Goal: Task Accomplishment & Management: Complete application form

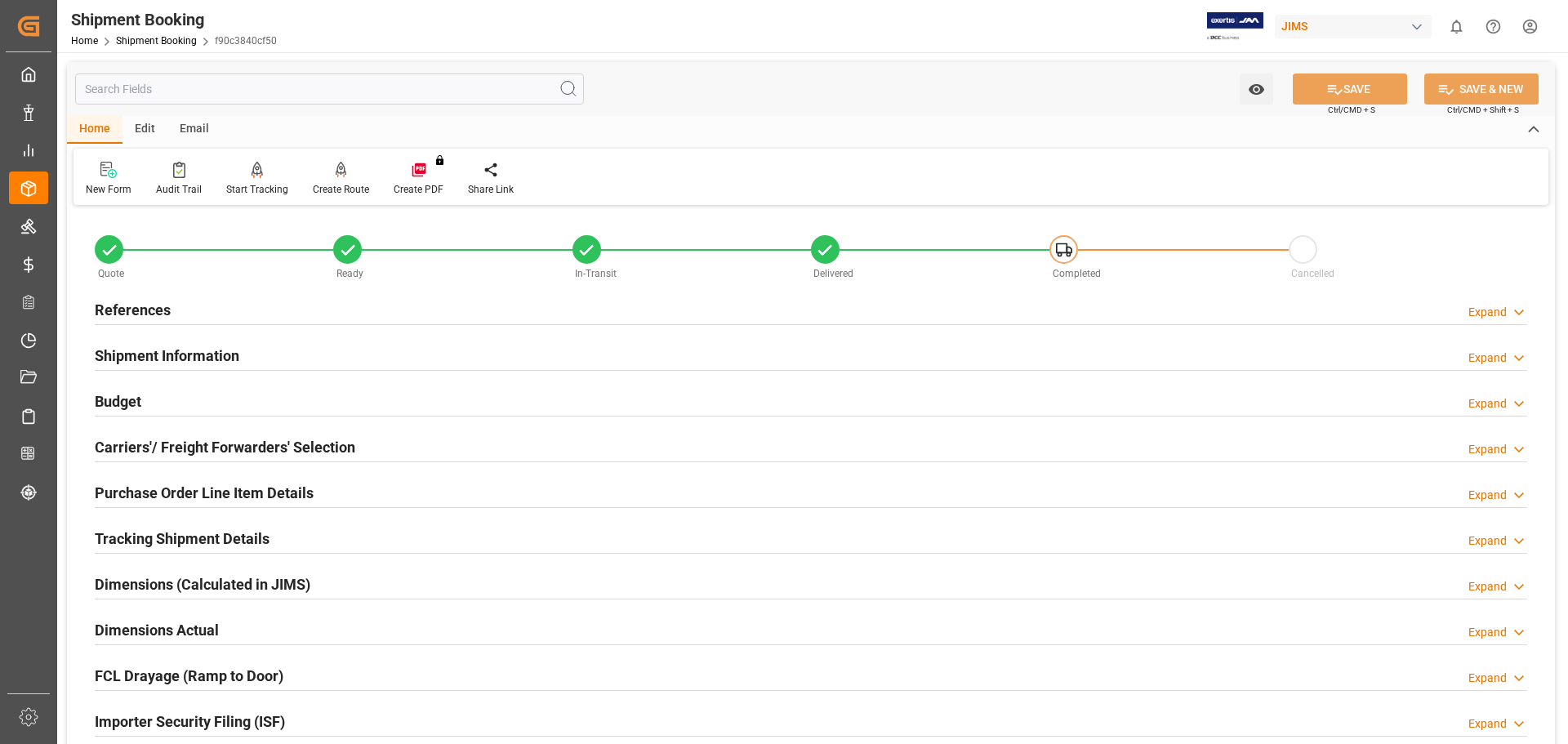
click at [165, 41] on link "Shipment Booking" at bounding box center [156, 41] width 81 height 12
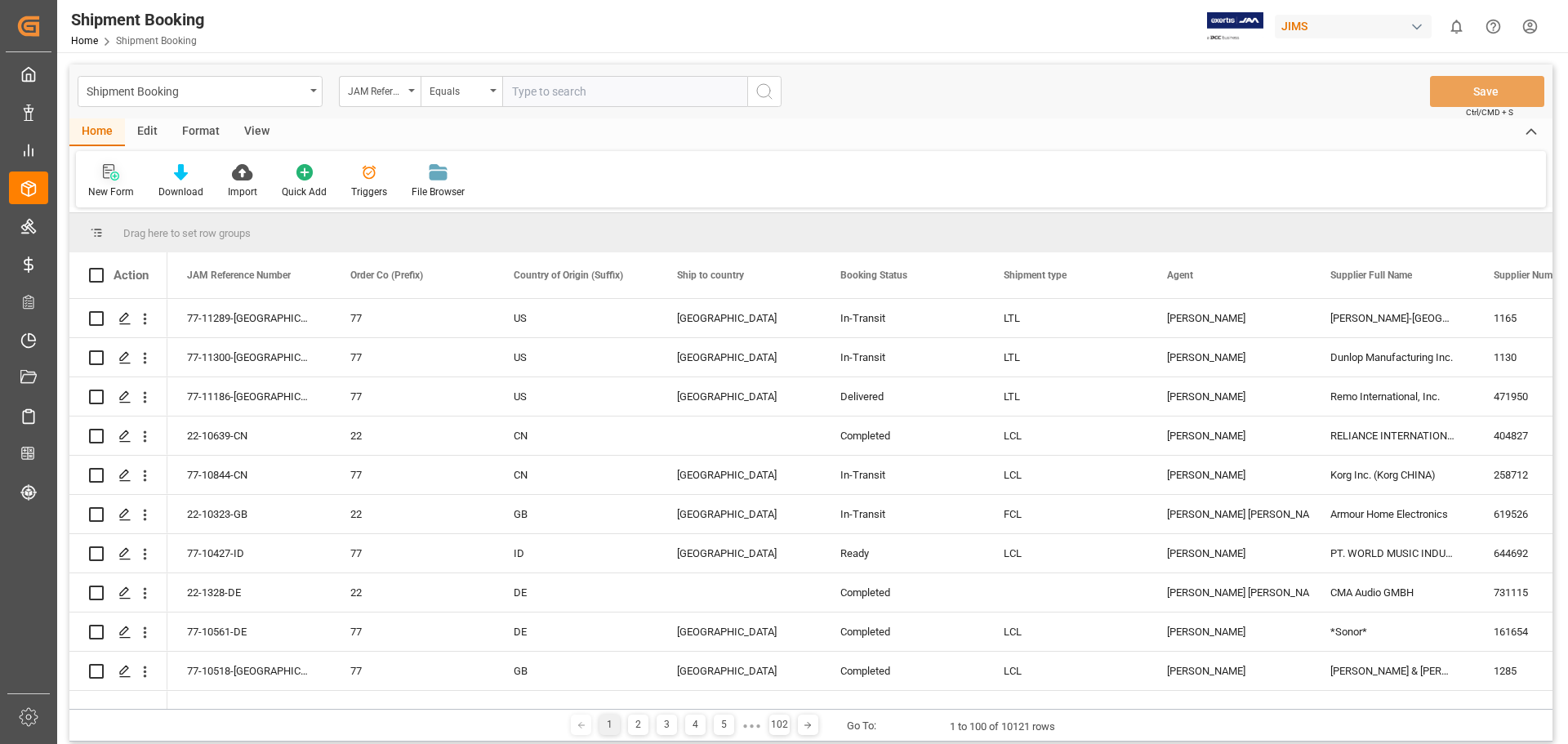
click at [113, 184] on div "New Form" at bounding box center [111, 181] width 70 height 36
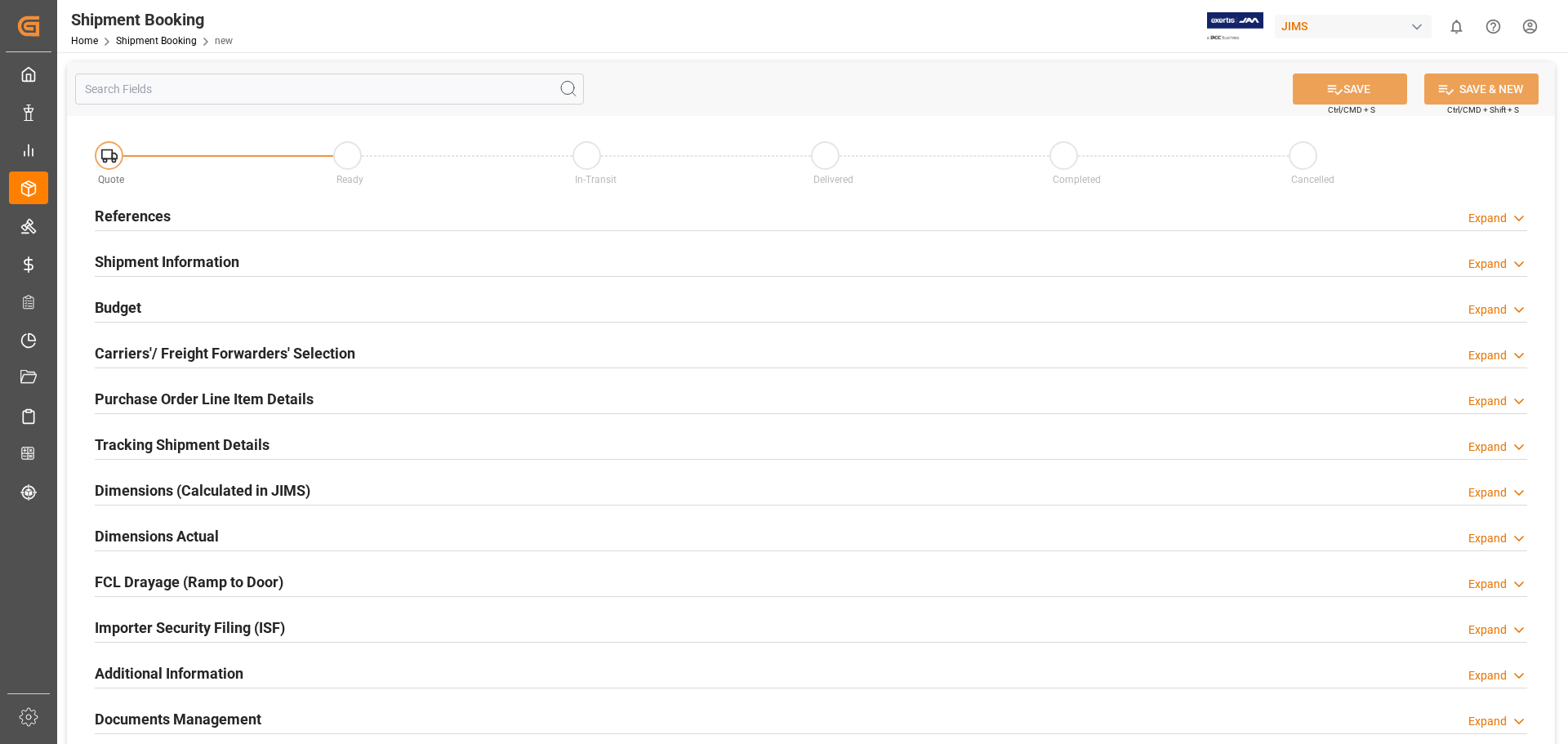
click at [151, 210] on h2 "References" at bounding box center [132, 216] width 76 height 22
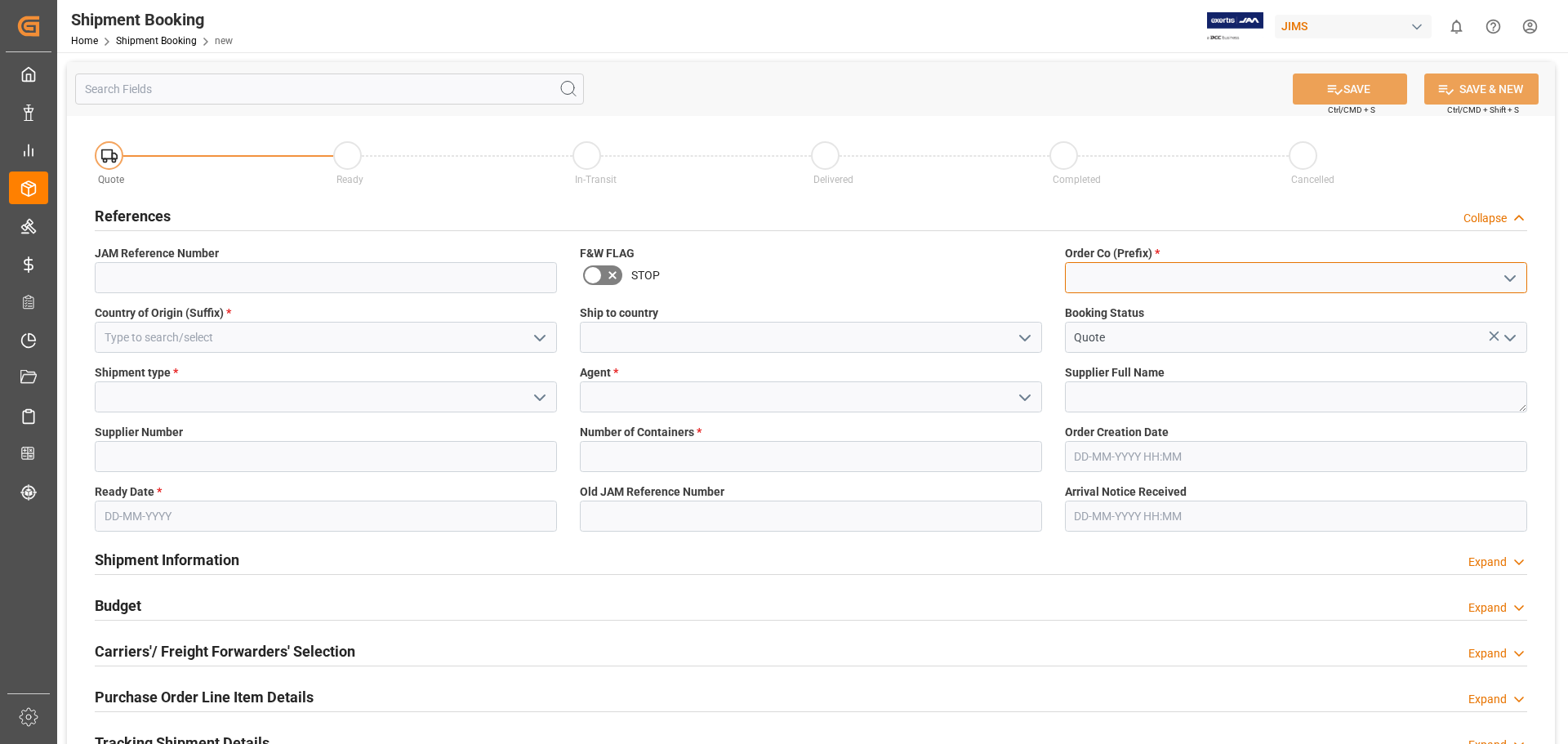
click at [1152, 287] on input at bounding box center [1296, 277] width 462 height 31
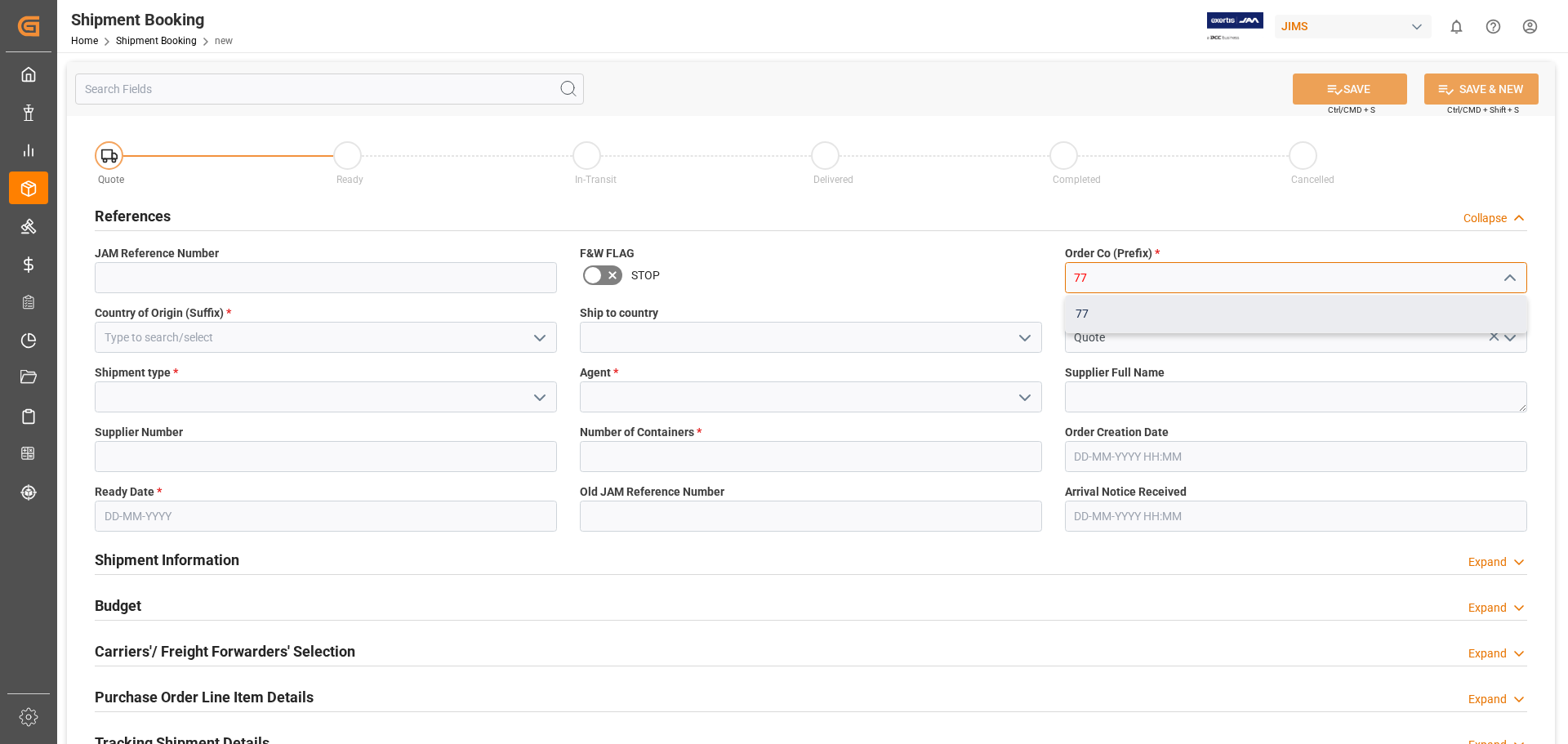
click at [1150, 315] on div "77" at bounding box center [1295, 314] width 460 height 37
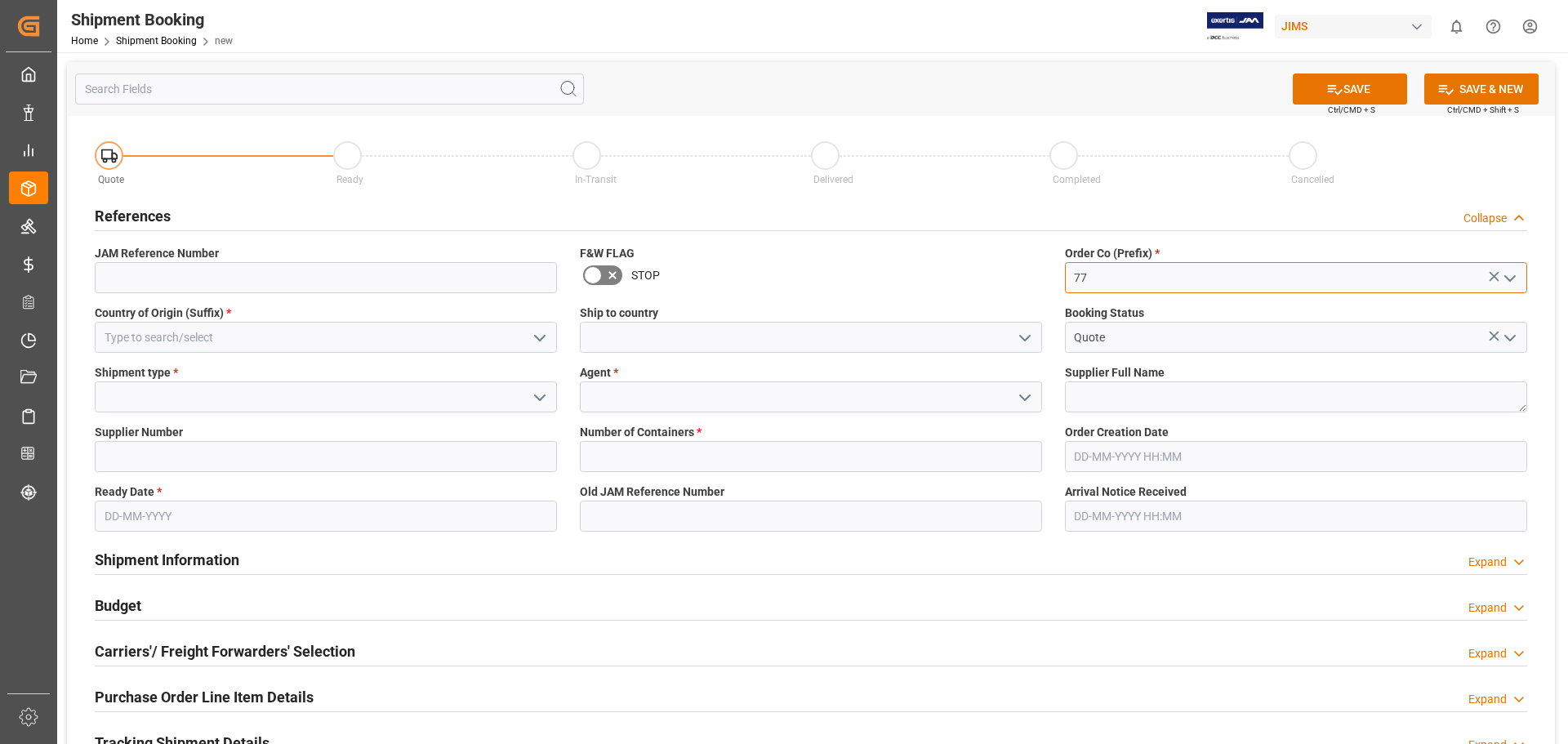
type input "77"
click at [683, 337] on input at bounding box center [810, 337] width 462 height 31
click at [1020, 341] on icon "open menu" at bounding box center [1024, 337] width 19 height 19
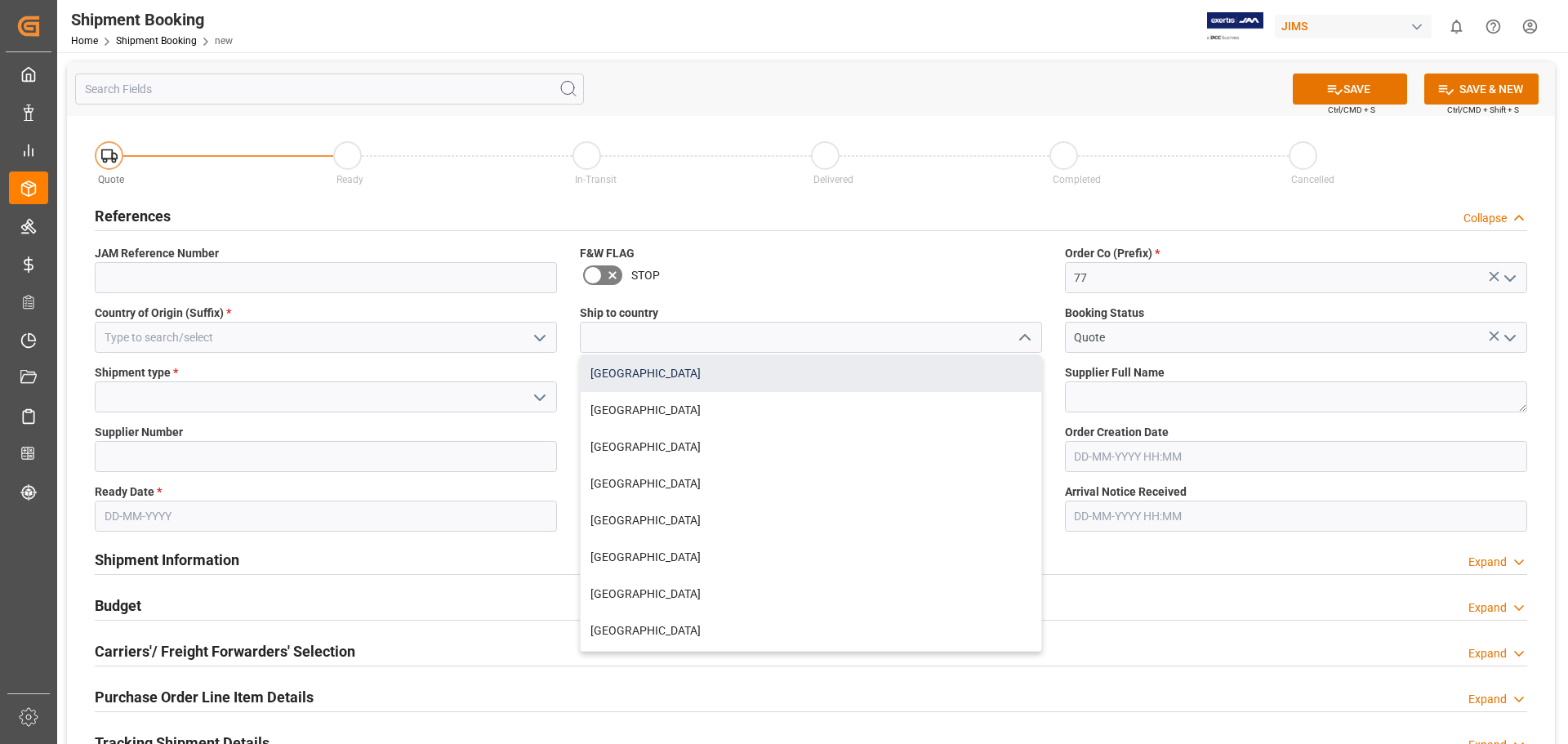
click at [933, 384] on div "[GEOGRAPHIC_DATA]" at bounding box center [810, 373] width 460 height 37
type input "[GEOGRAPHIC_DATA]"
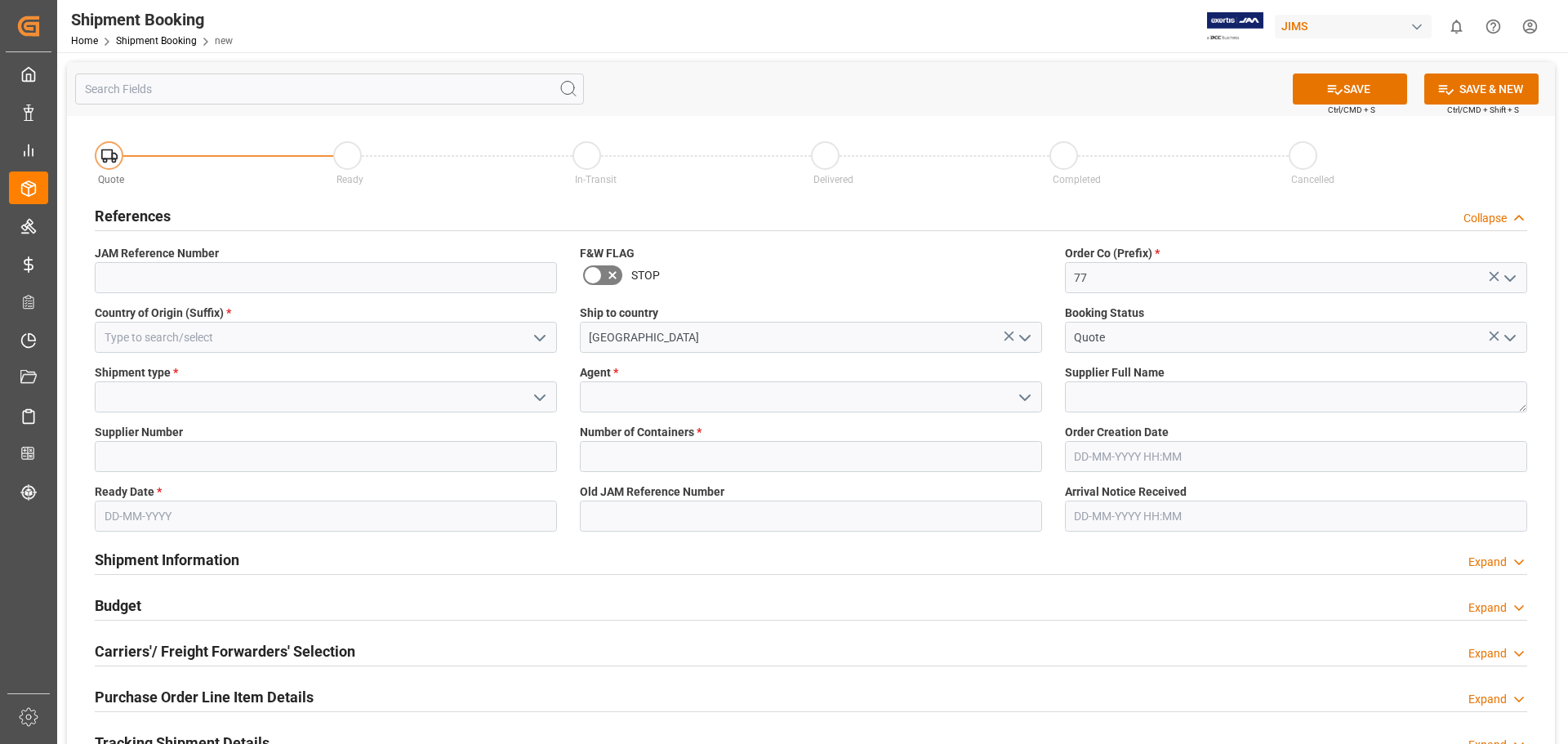
click at [673, 412] on div "Agent *" at bounding box center [810, 387] width 485 height 59
click at [699, 399] on input at bounding box center [810, 397] width 462 height 31
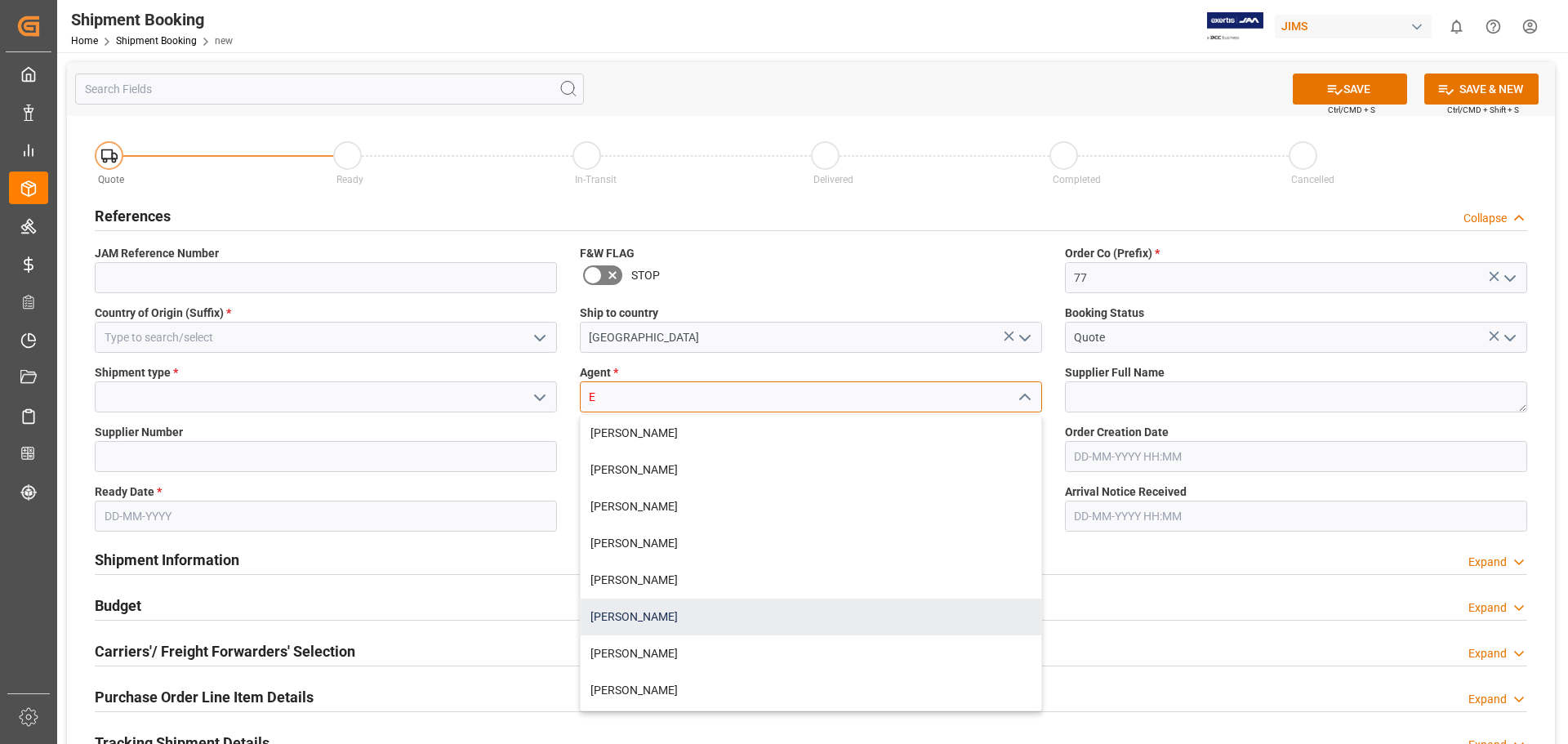
click at [623, 611] on div "[PERSON_NAME]" at bounding box center [810, 617] width 460 height 37
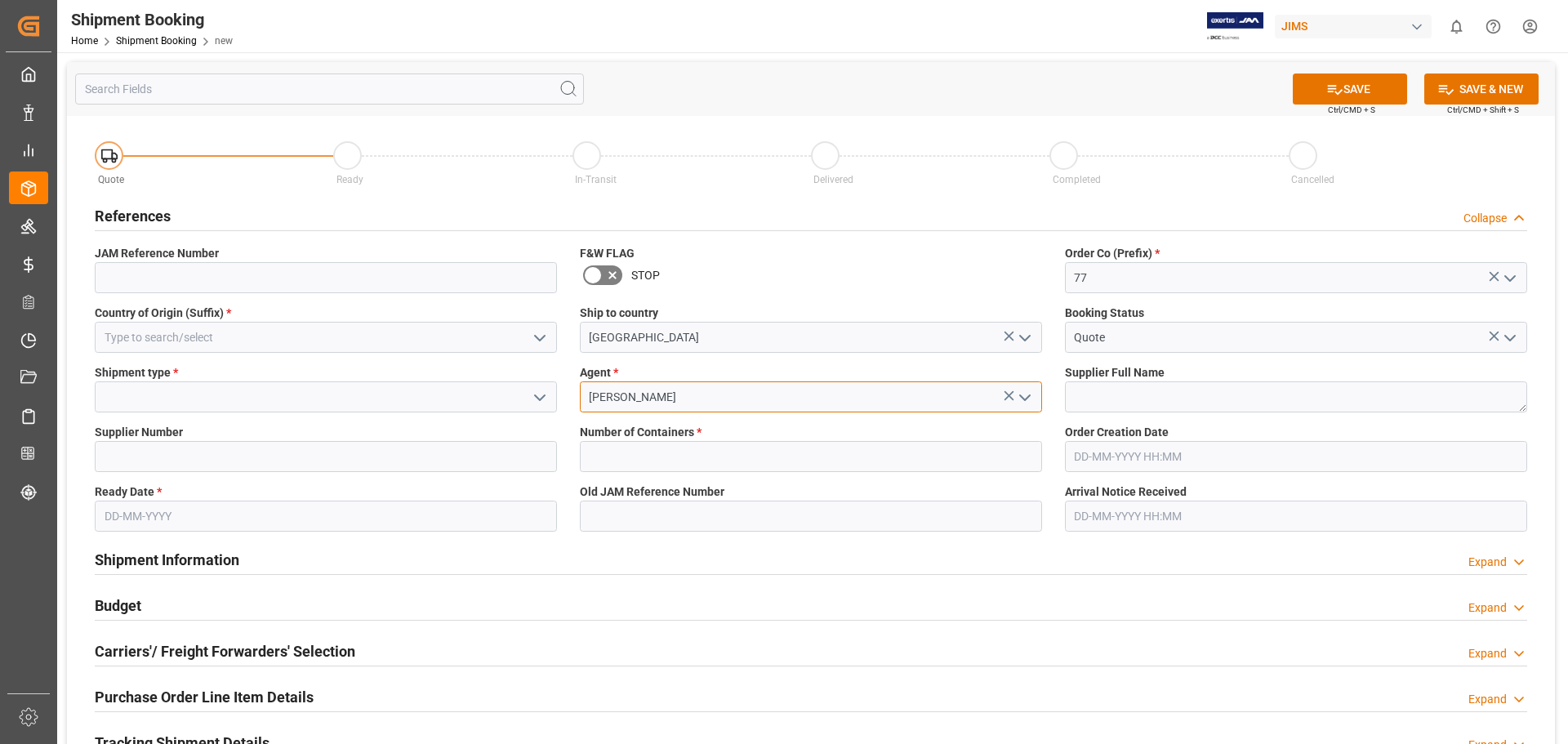
type input "[PERSON_NAME]"
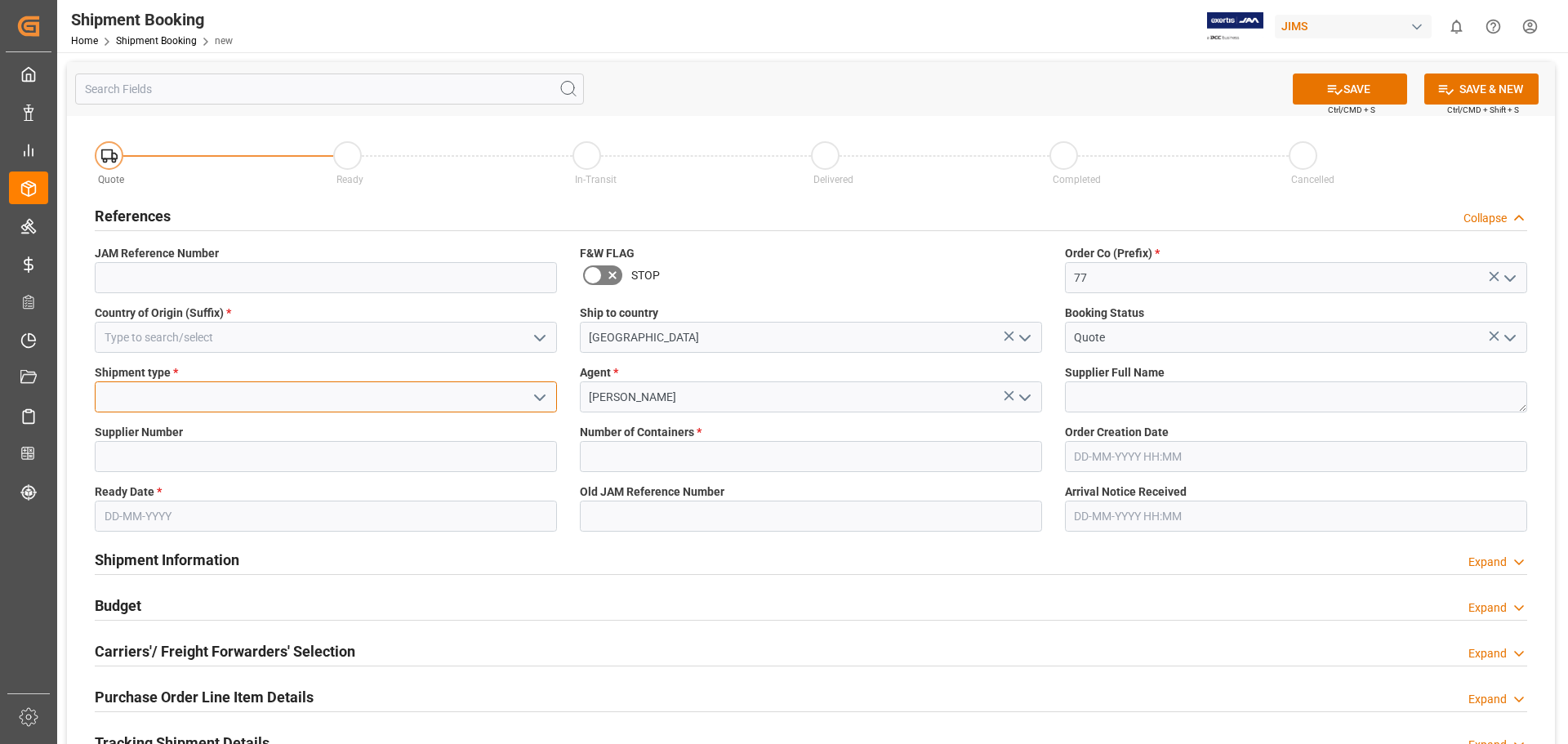
click at [312, 400] on input at bounding box center [325, 397] width 462 height 31
click at [536, 394] on icon "open menu" at bounding box center [540, 398] width 19 height 19
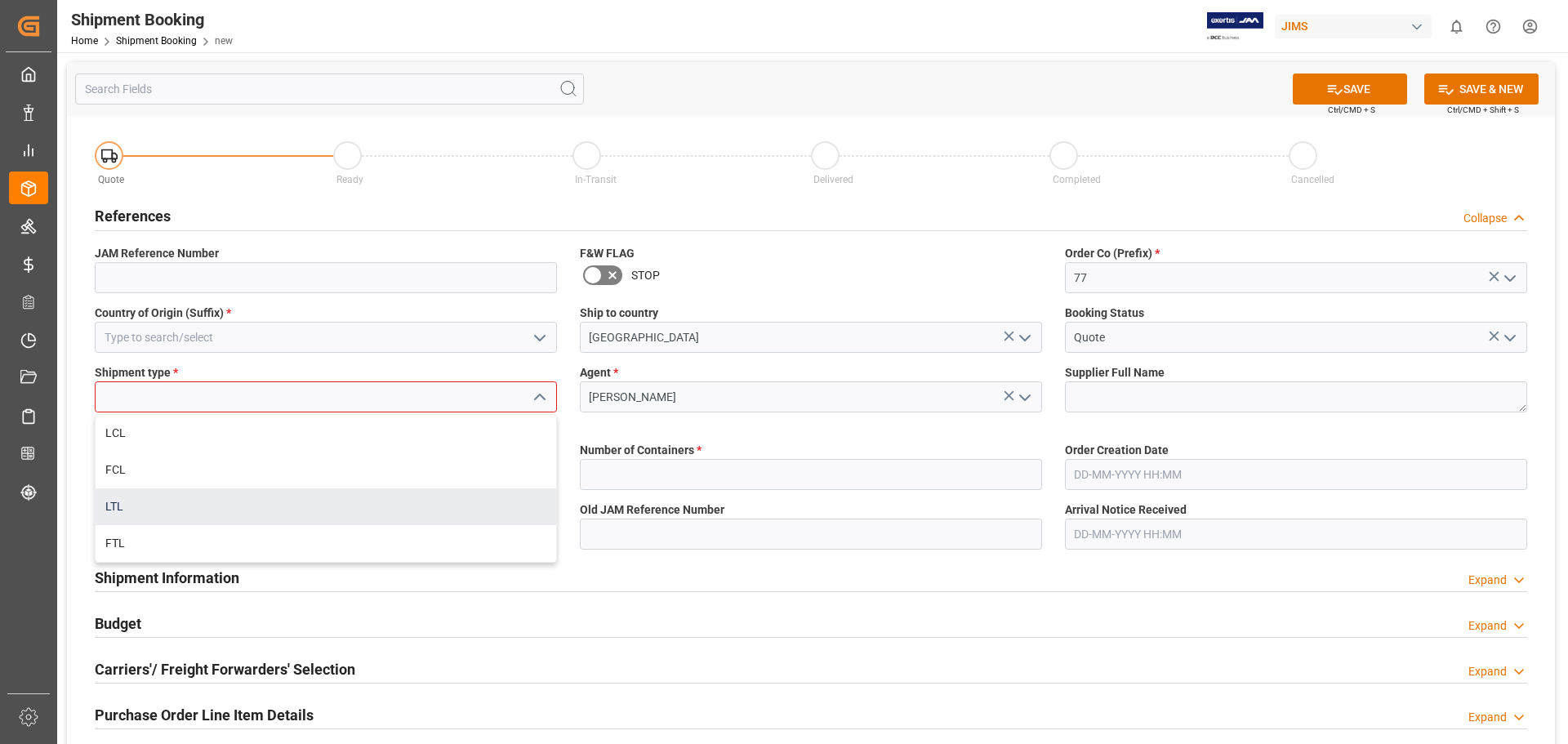
click at [419, 494] on div "LTL" at bounding box center [325, 507] width 460 height 37
type input "LTL"
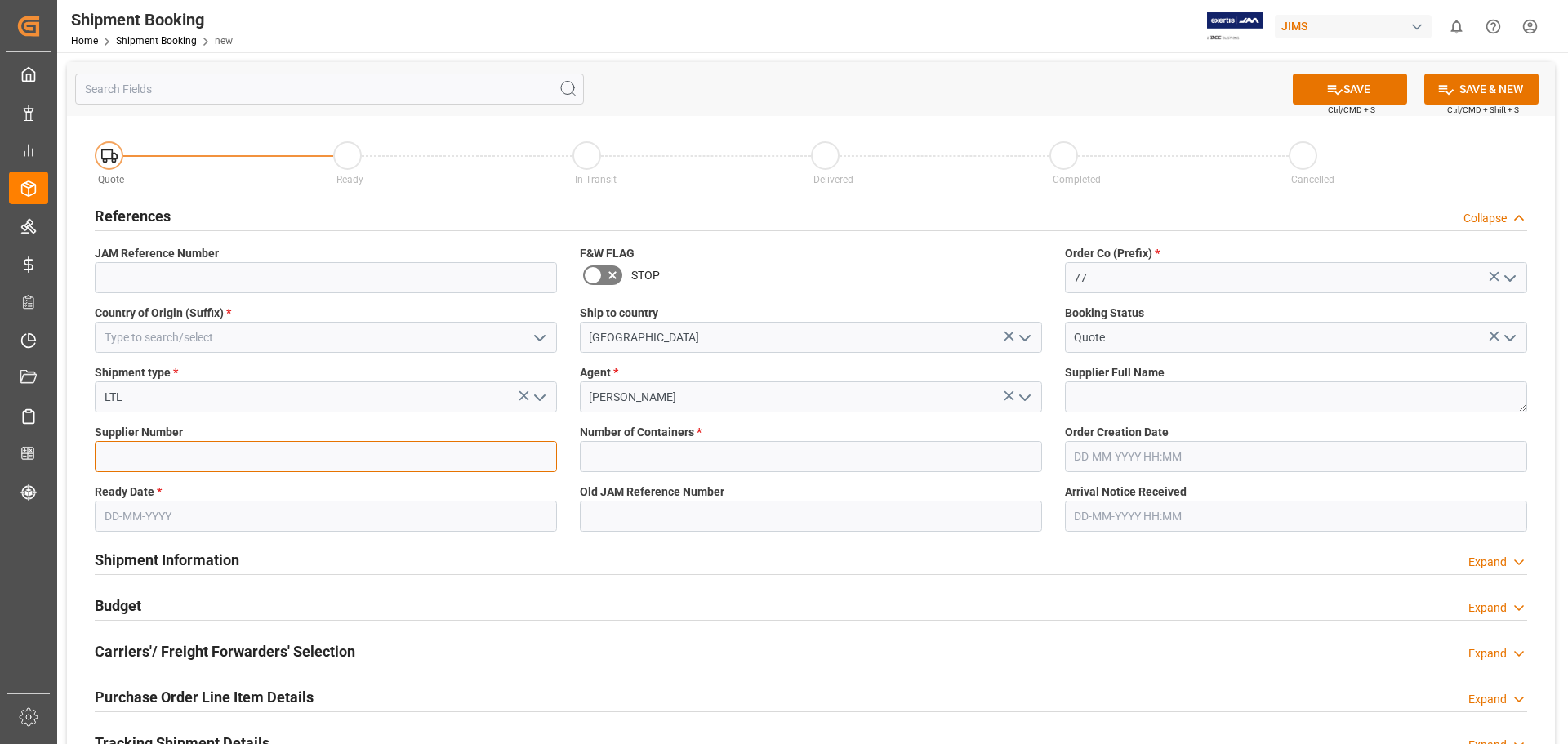
click at [221, 461] on input at bounding box center [325, 456] width 462 height 31
type input "1129"
click at [156, 511] on input "text" at bounding box center [325, 516] width 462 height 31
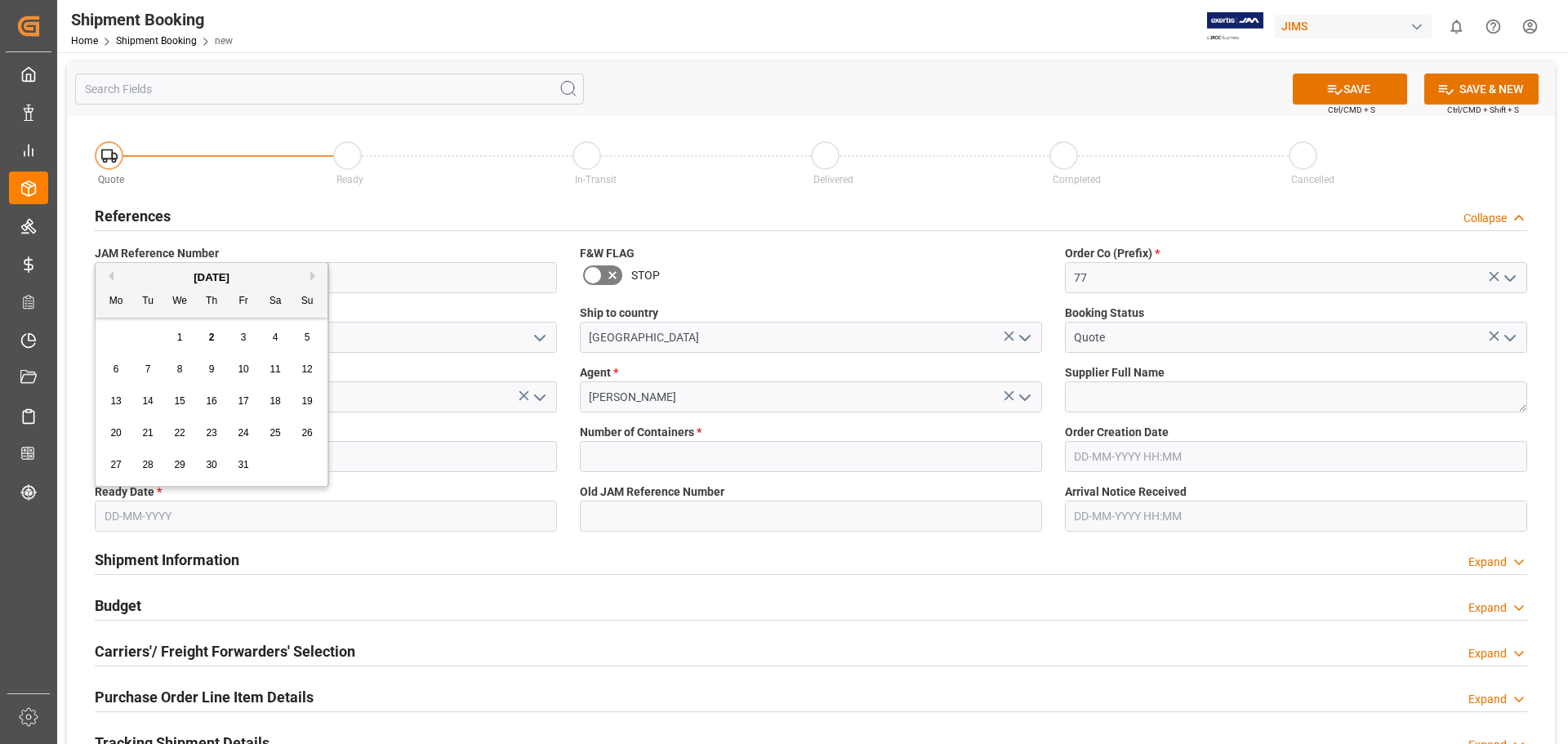
click at [110, 435] on span "20" at bounding box center [115, 433] width 11 height 12
type input "[DATE]"
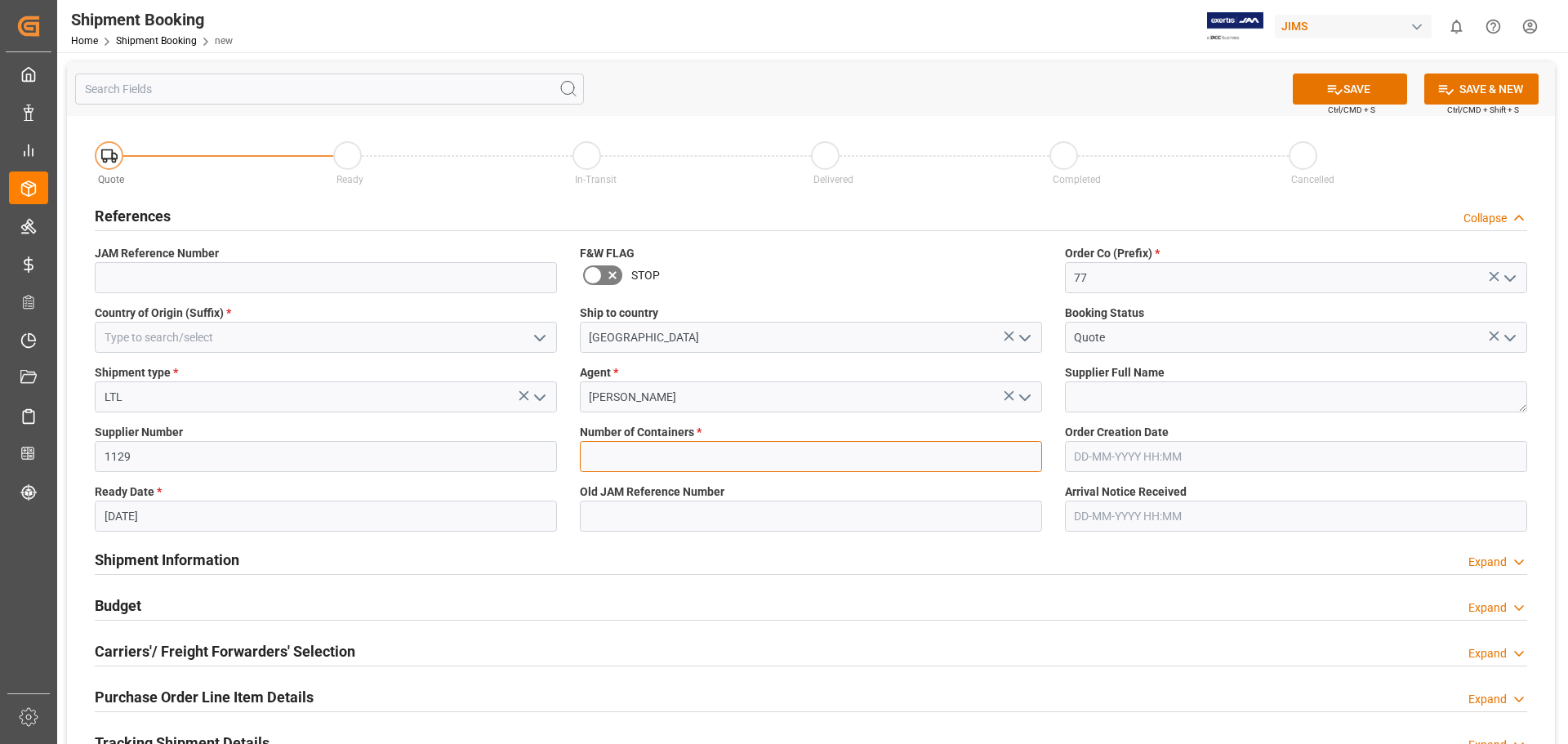
click at [673, 455] on input "text" at bounding box center [810, 456] width 462 height 31
type input "0"
click at [160, 334] on input at bounding box center [325, 337] width 462 height 31
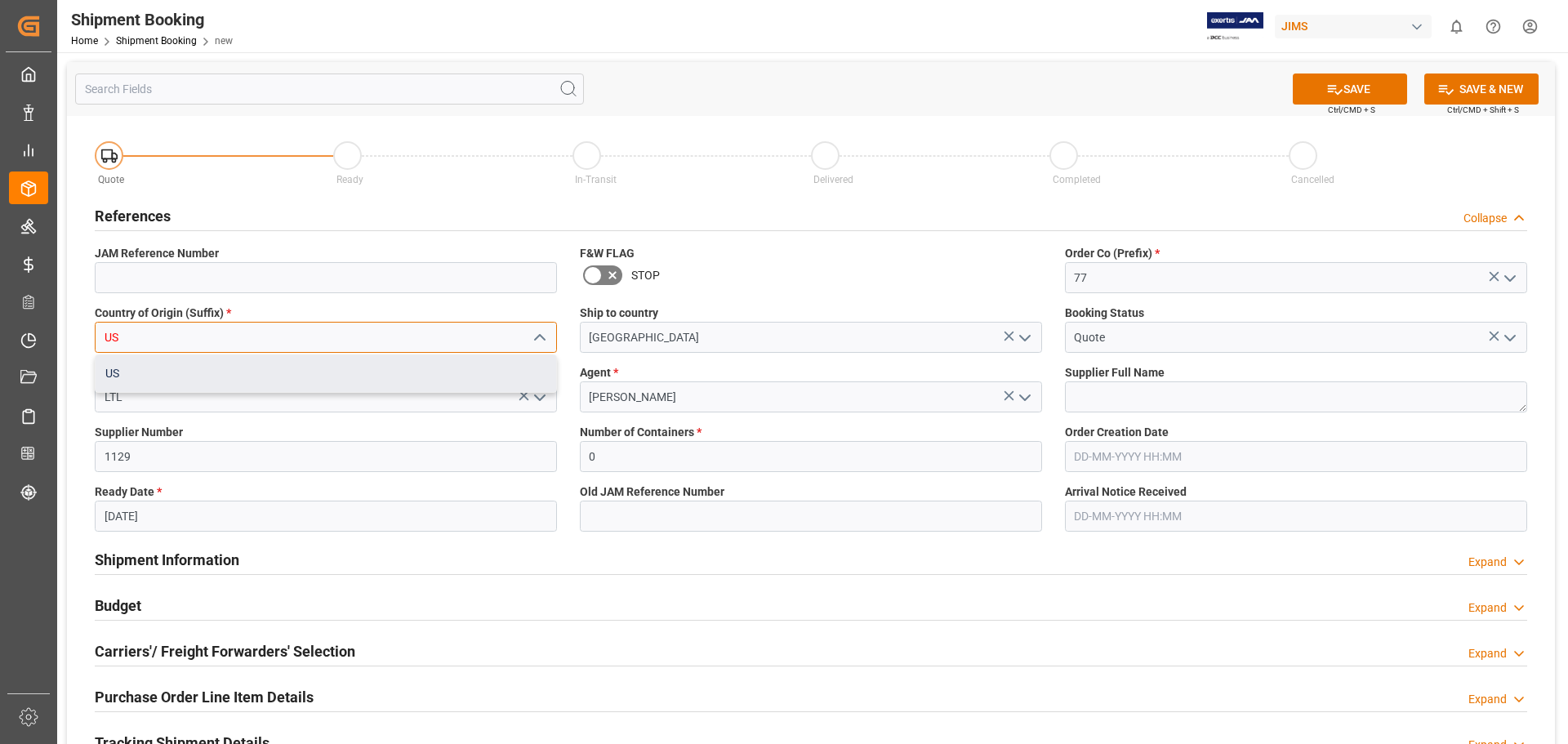
click at [134, 372] on div "US" at bounding box center [325, 373] width 460 height 37
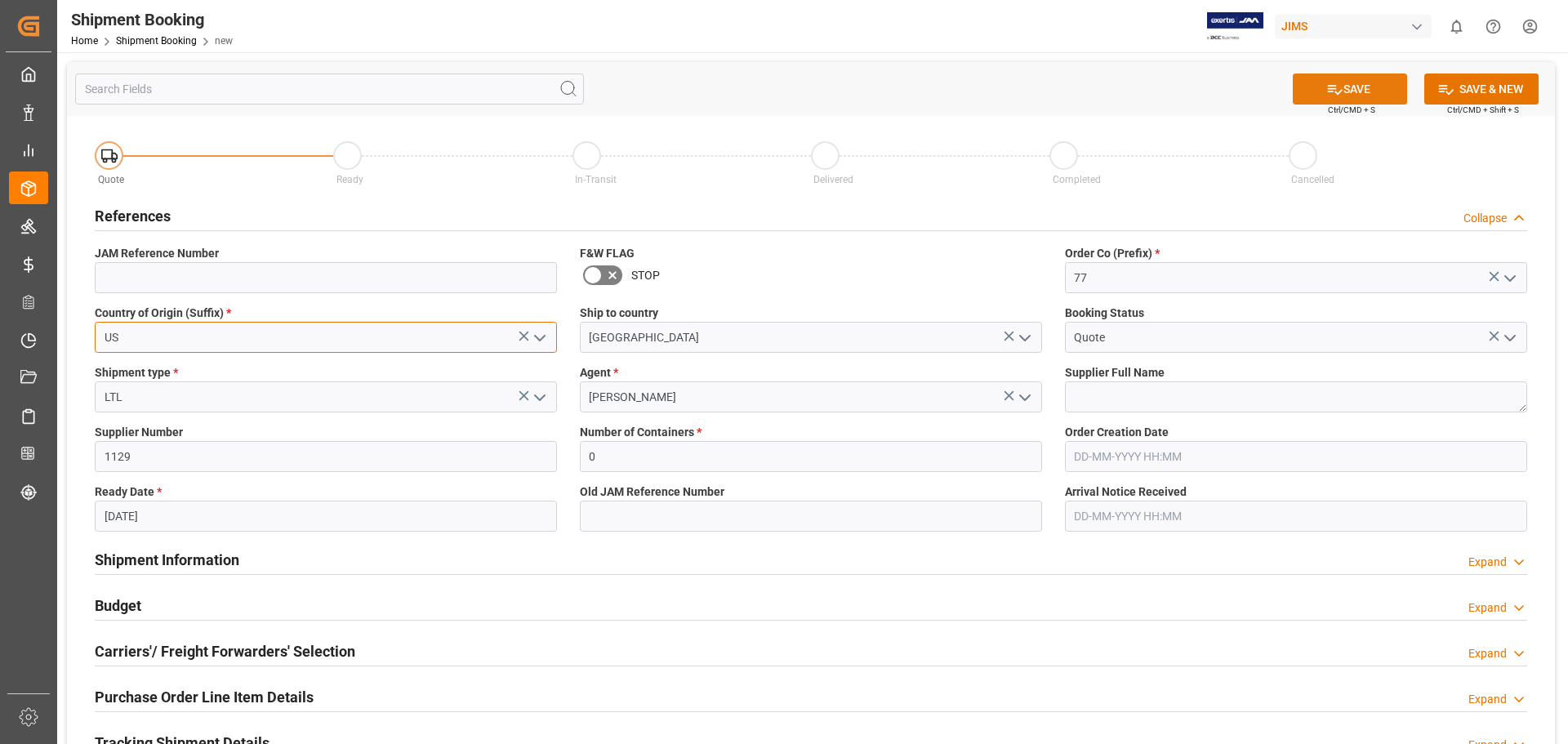
type input "US"
click at [1365, 83] on button "SAVE" at bounding box center [1350, 89] width 115 height 31
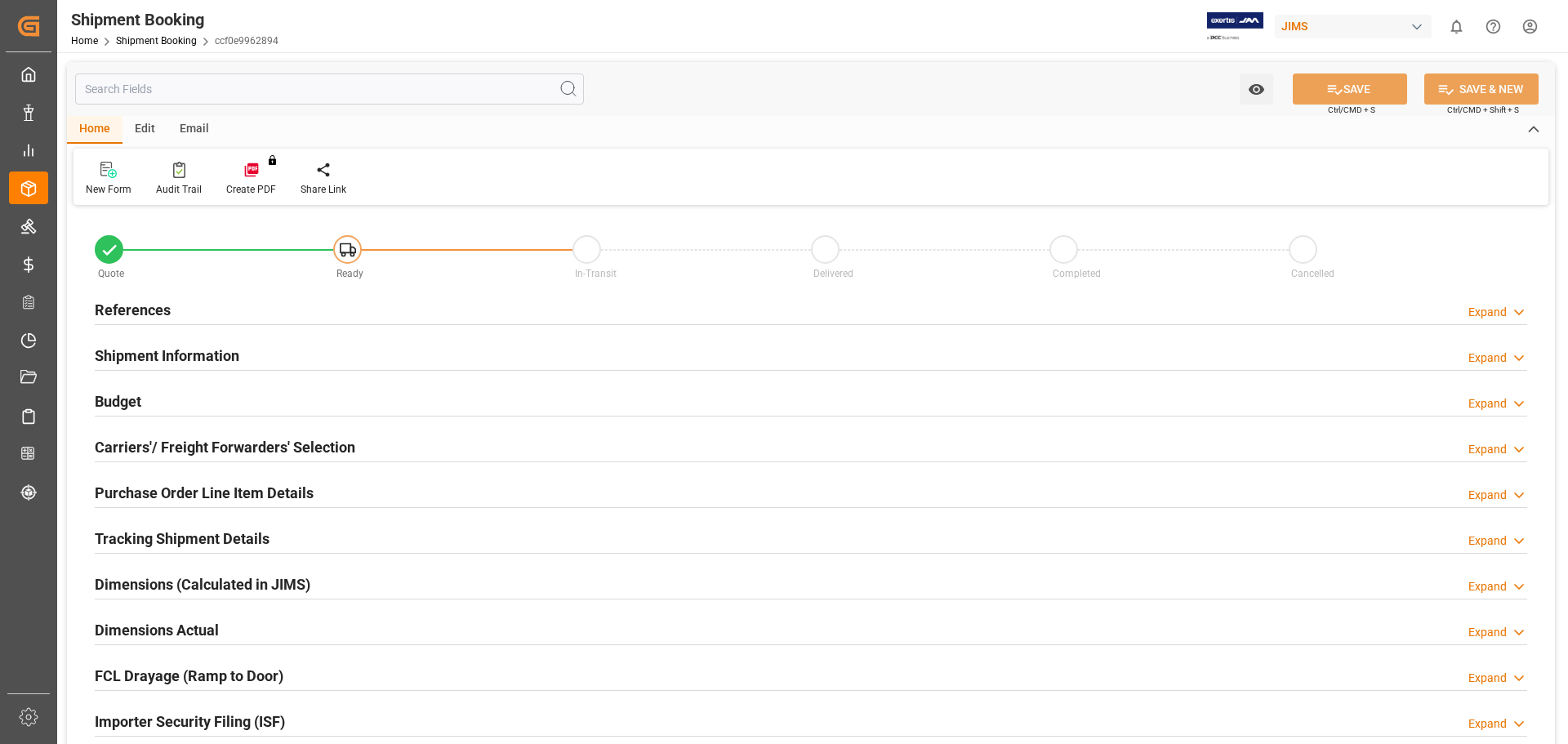
type input "0"
type input "[DATE]"
click at [133, 302] on h2 "References" at bounding box center [132, 309] width 76 height 22
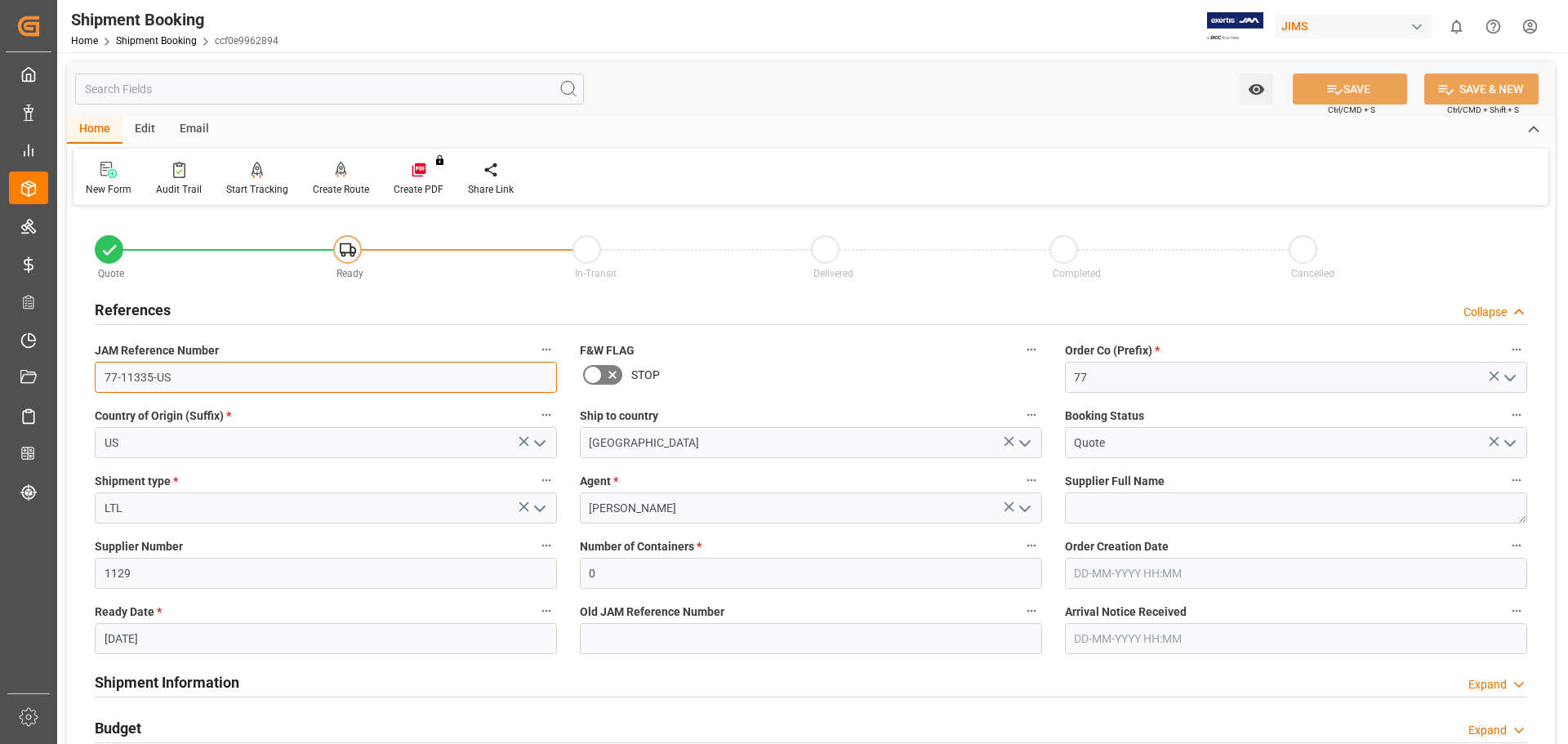
drag, startPoint x: 182, startPoint y: 377, endPoint x: 71, endPoint y: 373, distance: 111.1
click at [71, 373] on div "Quote Ready In-Transit Delivered Completed Cancelled References Collapse JAM Re…" at bounding box center [810, 717] width 1487 height 1014
